Goal: Navigation & Orientation: Find specific page/section

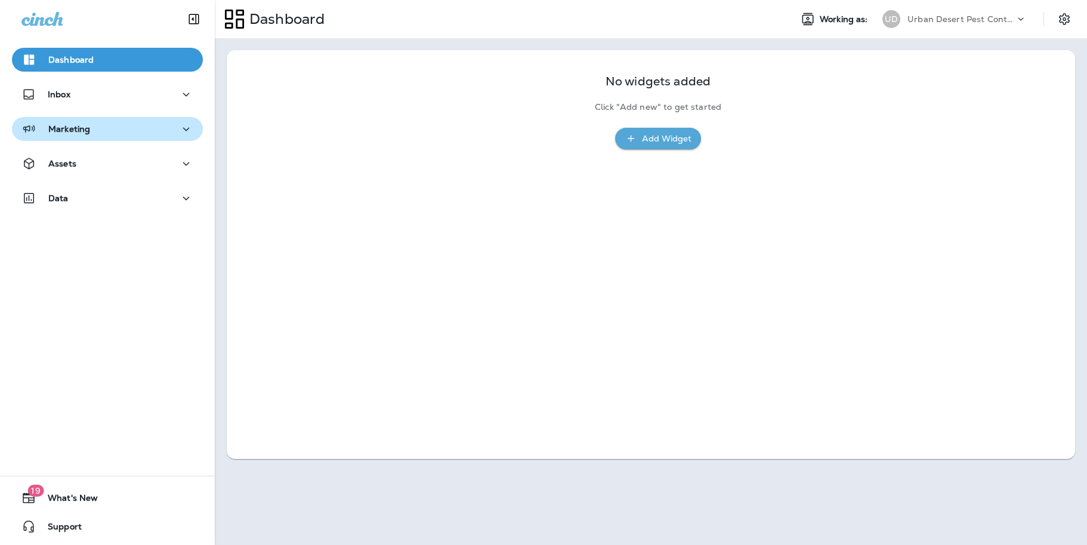
click at [179, 134] on icon "button" at bounding box center [186, 129] width 14 height 15
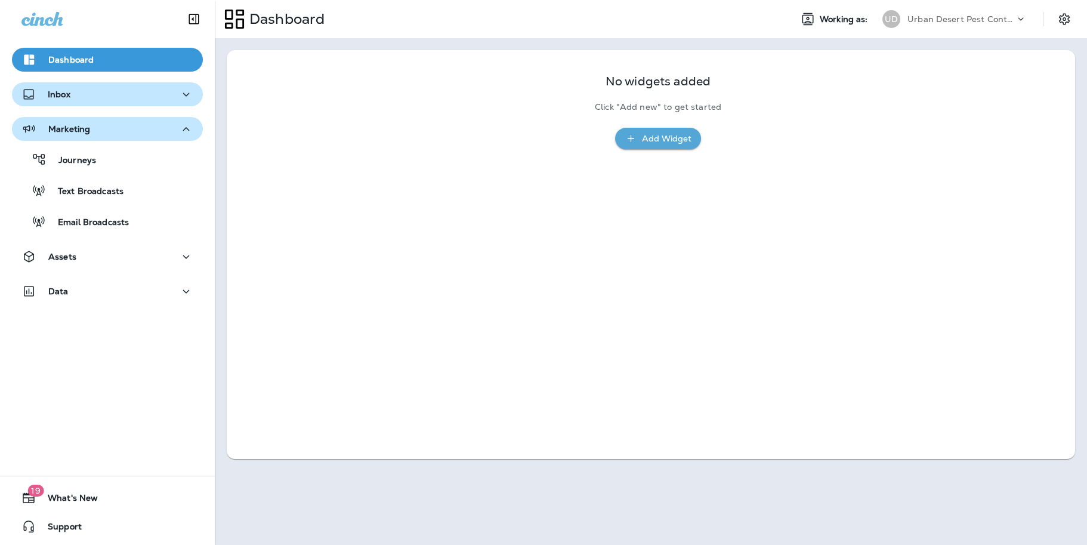
click at [184, 97] on icon "button" at bounding box center [186, 94] width 14 height 15
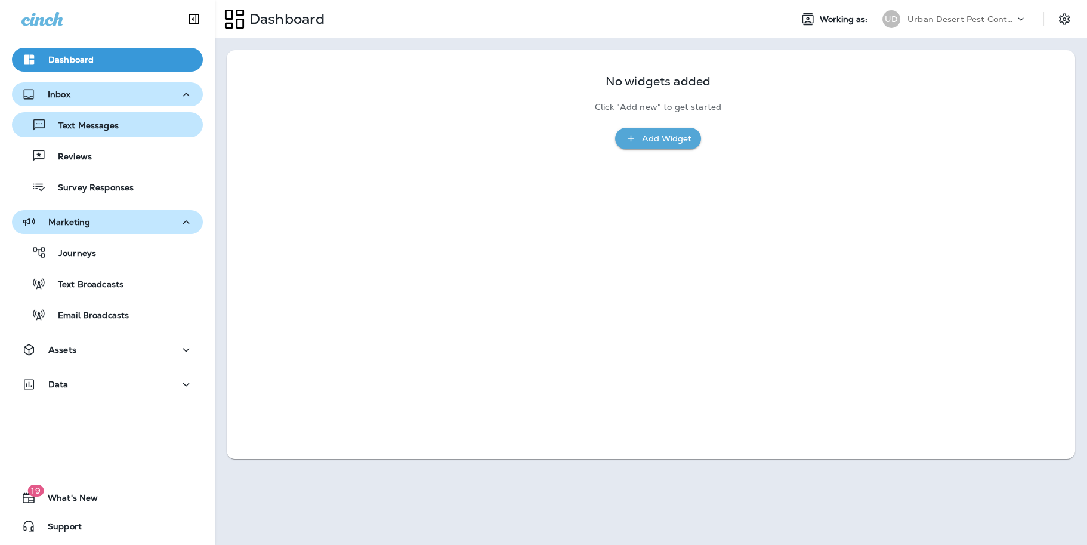
click at [109, 124] on p "Text Messages" at bounding box center [83, 125] width 72 height 11
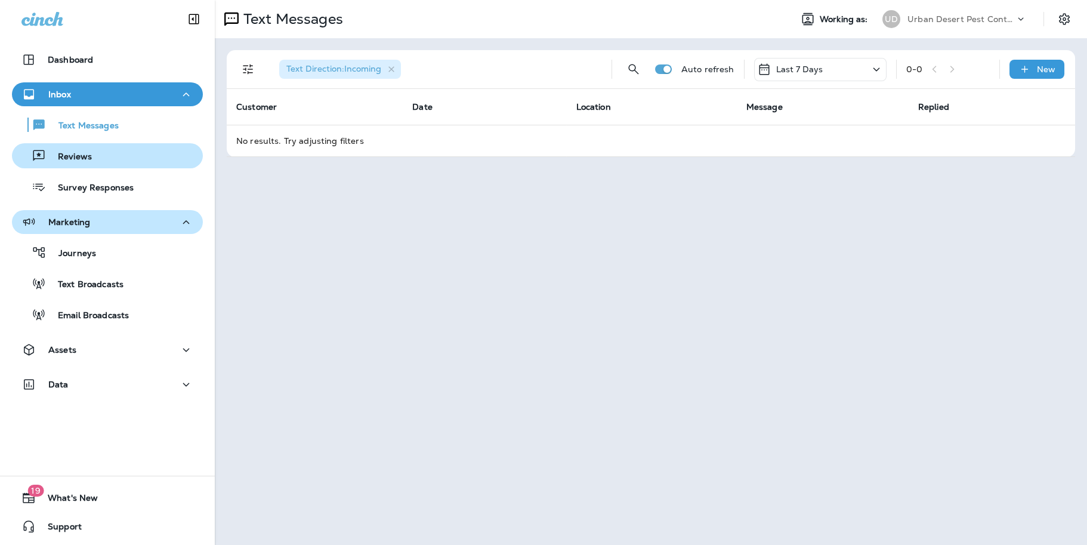
click at [81, 160] on p "Reviews" at bounding box center [69, 157] width 46 height 11
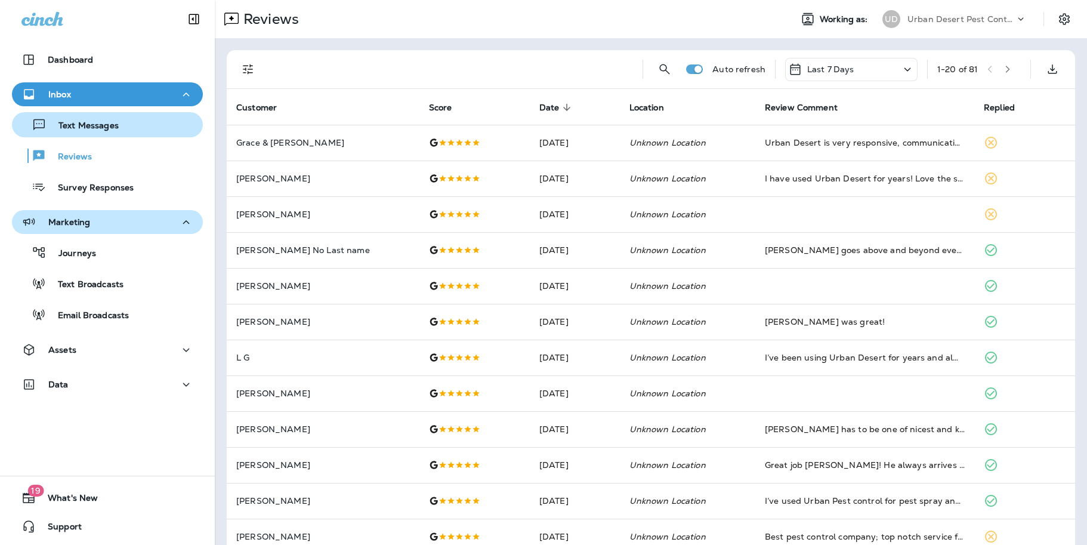
click at [82, 126] on p "Text Messages" at bounding box center [83, 125] width 72 height 11
